Goal: Find specific page/section: Find specific page/section

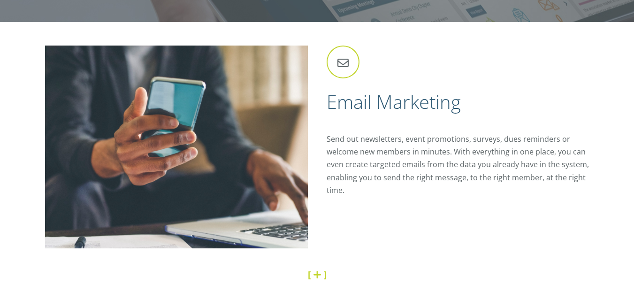
scroll to position [985, 0]
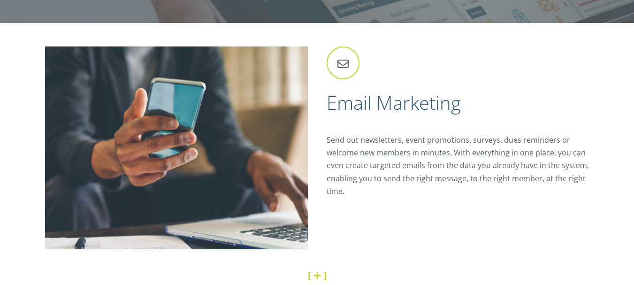
click at [340, 61] on icon at bounding box center [343, 62] width 33 height 33
click at [362, 113] on h2 "Email Marketing" at bounding box center [458, 103] width 263 height 24
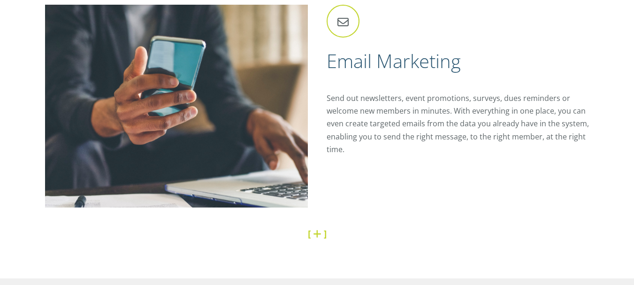
scroll to position [1126, 0]
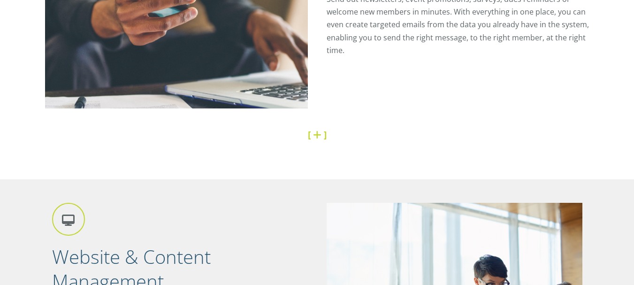
click at [192, 39] on img at bounding box center [176, 7] width 263 height 203
click at [109, 125] on div "[ ]" at bounding box center [317, 134] width 544 height 23
click at [94, 57] on img at bounding box center [176, 7] width 263 height 203
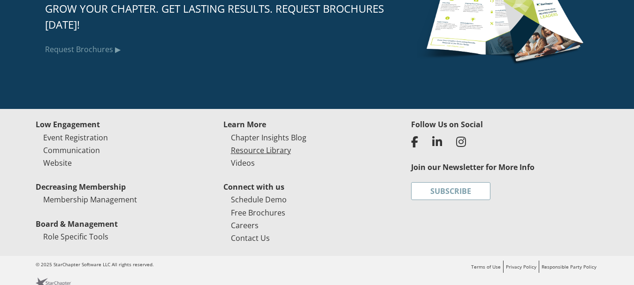
scroll to position [2440, 0]
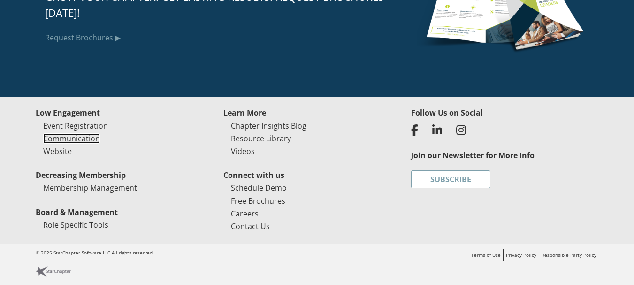
click at [68, 140] on link "Communication" at bounding box center [71, 138] width 57 height 10
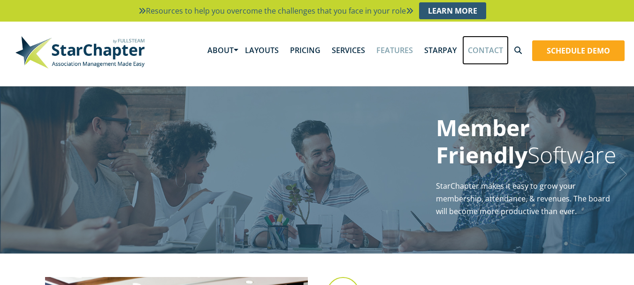
click at [492, 47] on link "Contact" at bounding box center [485, 50] width 46 height 29
